Goal: Communication & Community: Answer question/provide support

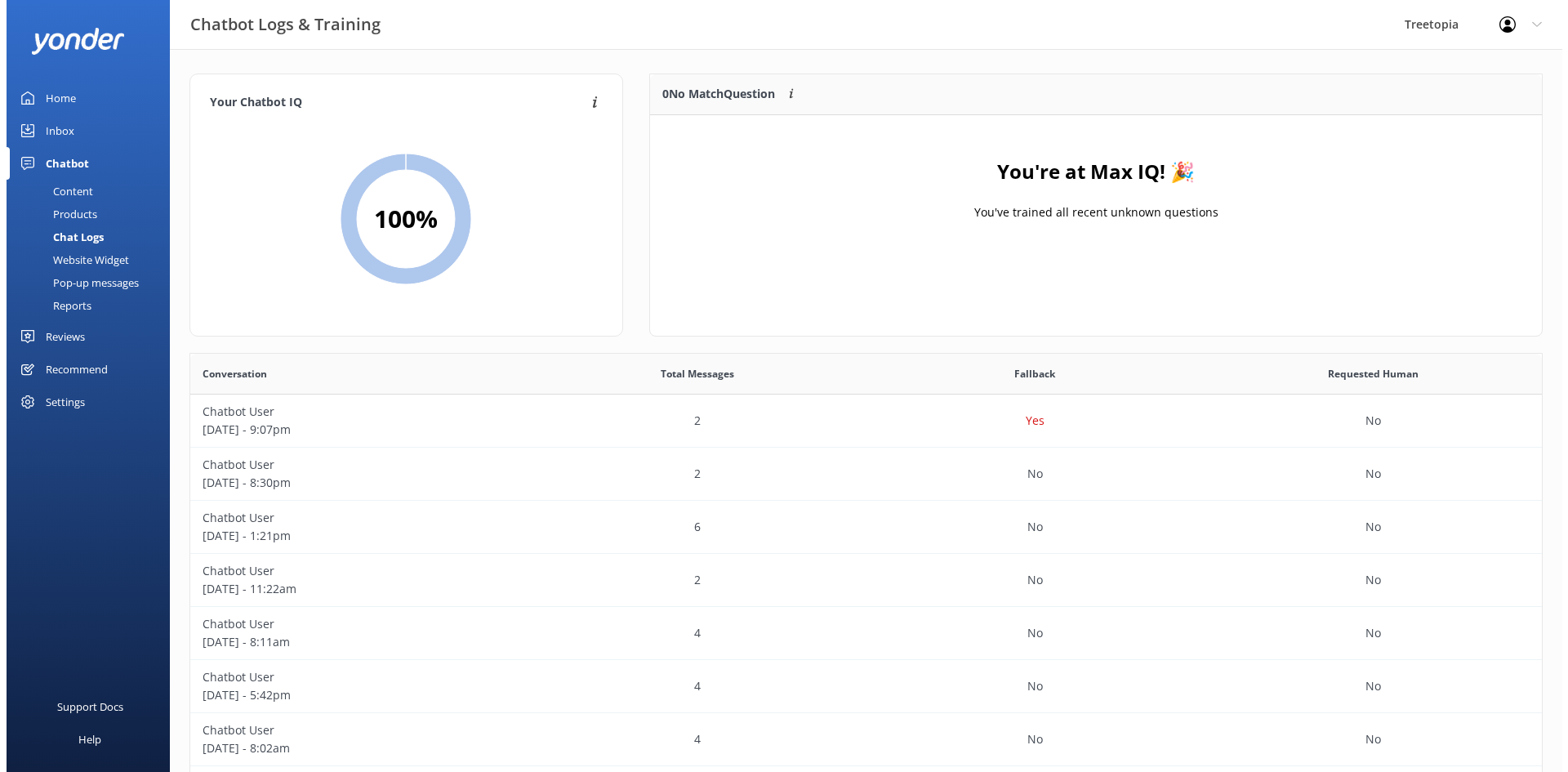
scroll to position [560, 1339]
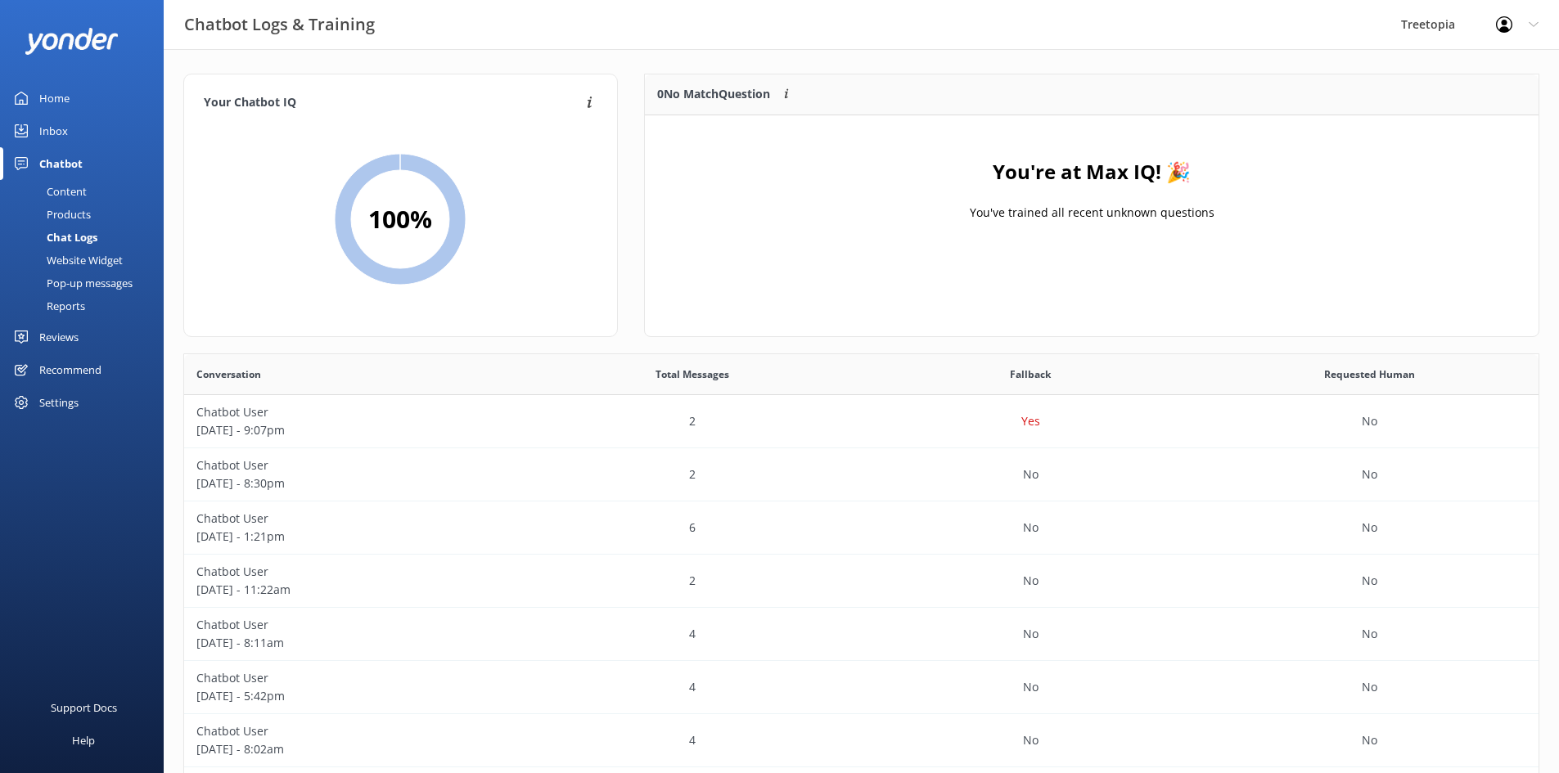
click at [68, 130] on link "Inbox" at bounding box center [82, 131] width 164 height 33
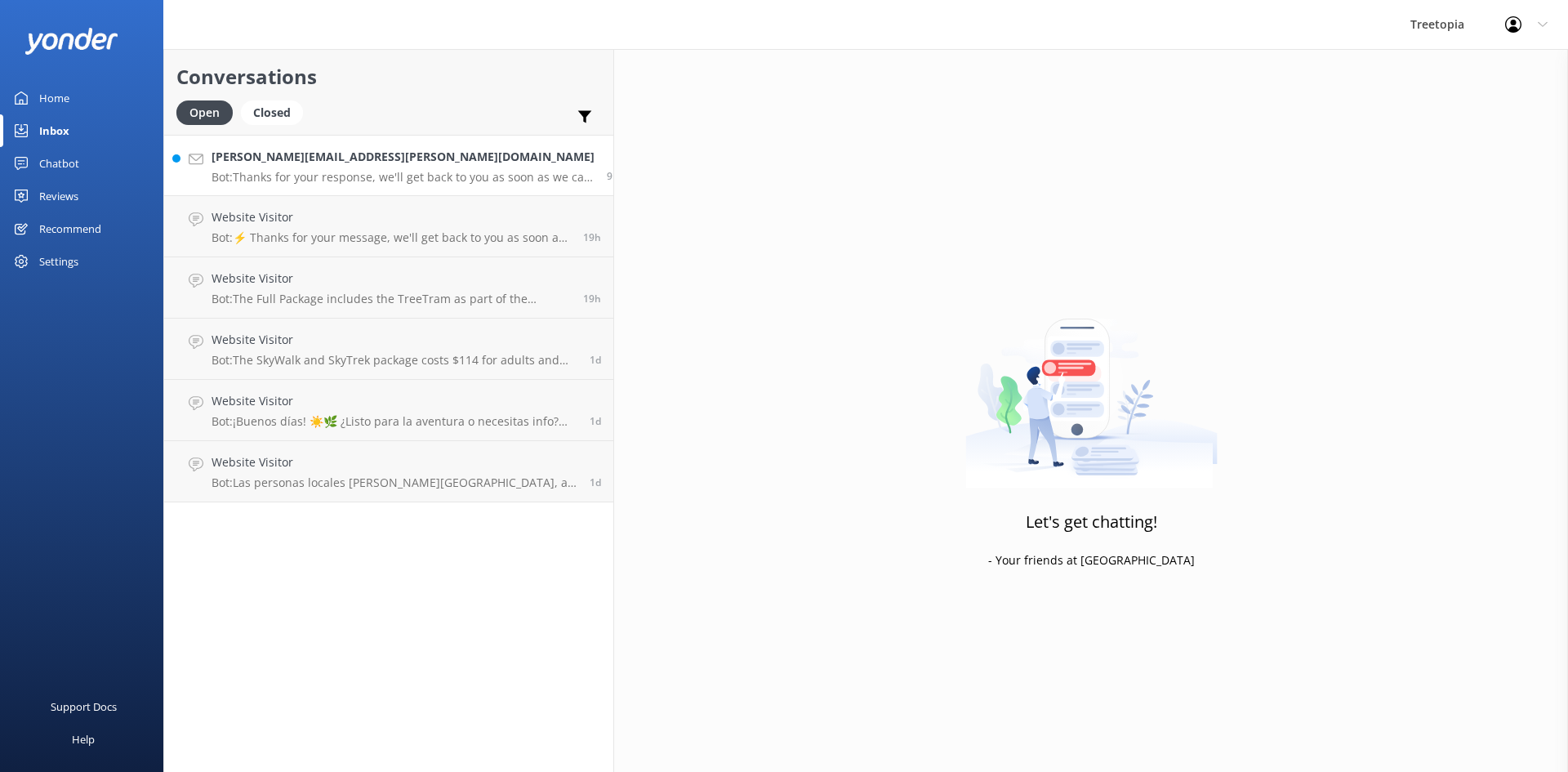
click at [307, 174] on p "Bot: Thanks for your response, we'll get back to you as soon as we can during o…" at bounding box center [403, 177] width 383 height 15
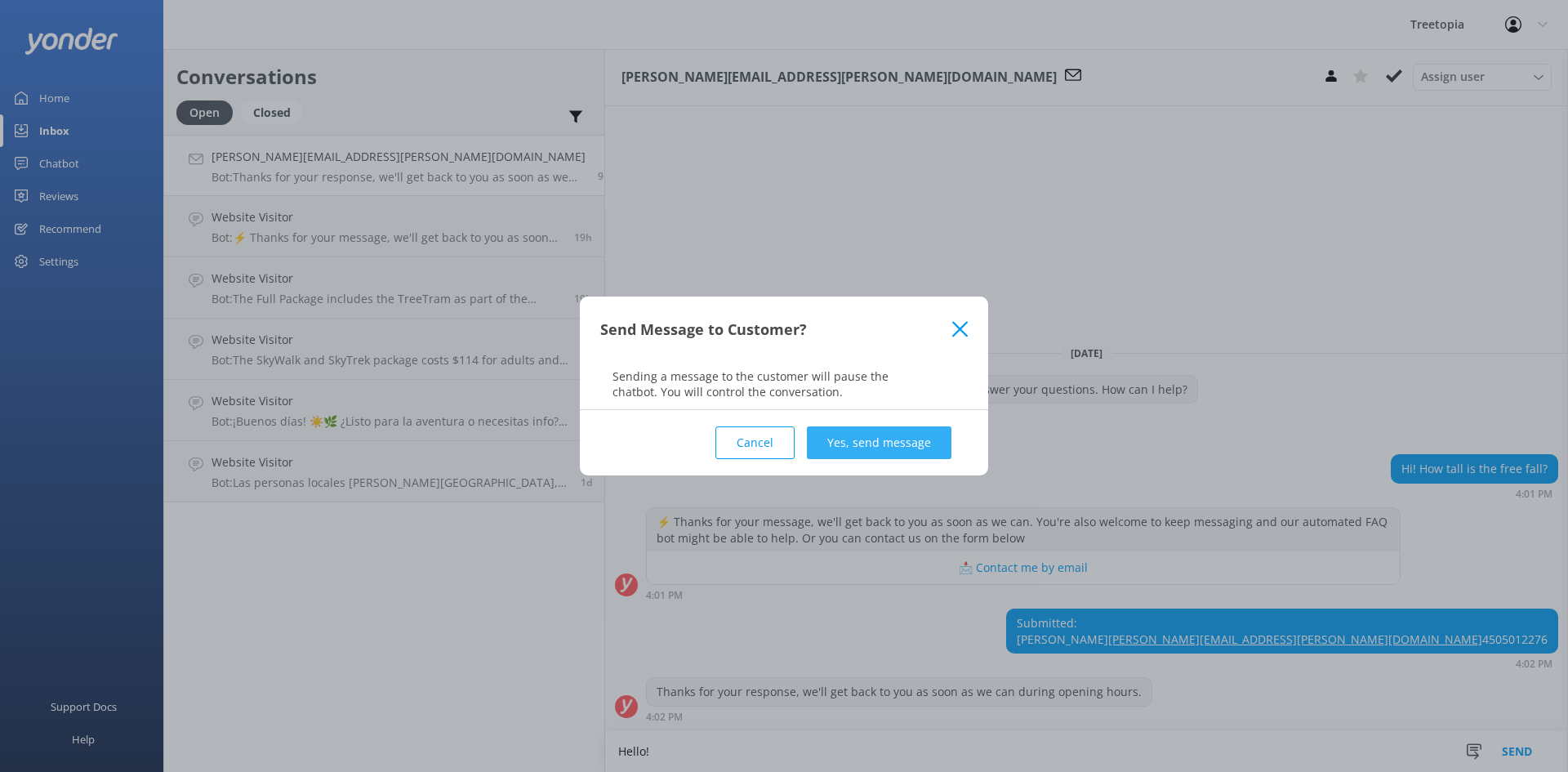
type textarea "Hello!"
click at [888, 452] on button "Yes, send message" at bounding box center [878, 442] width 145 height 33
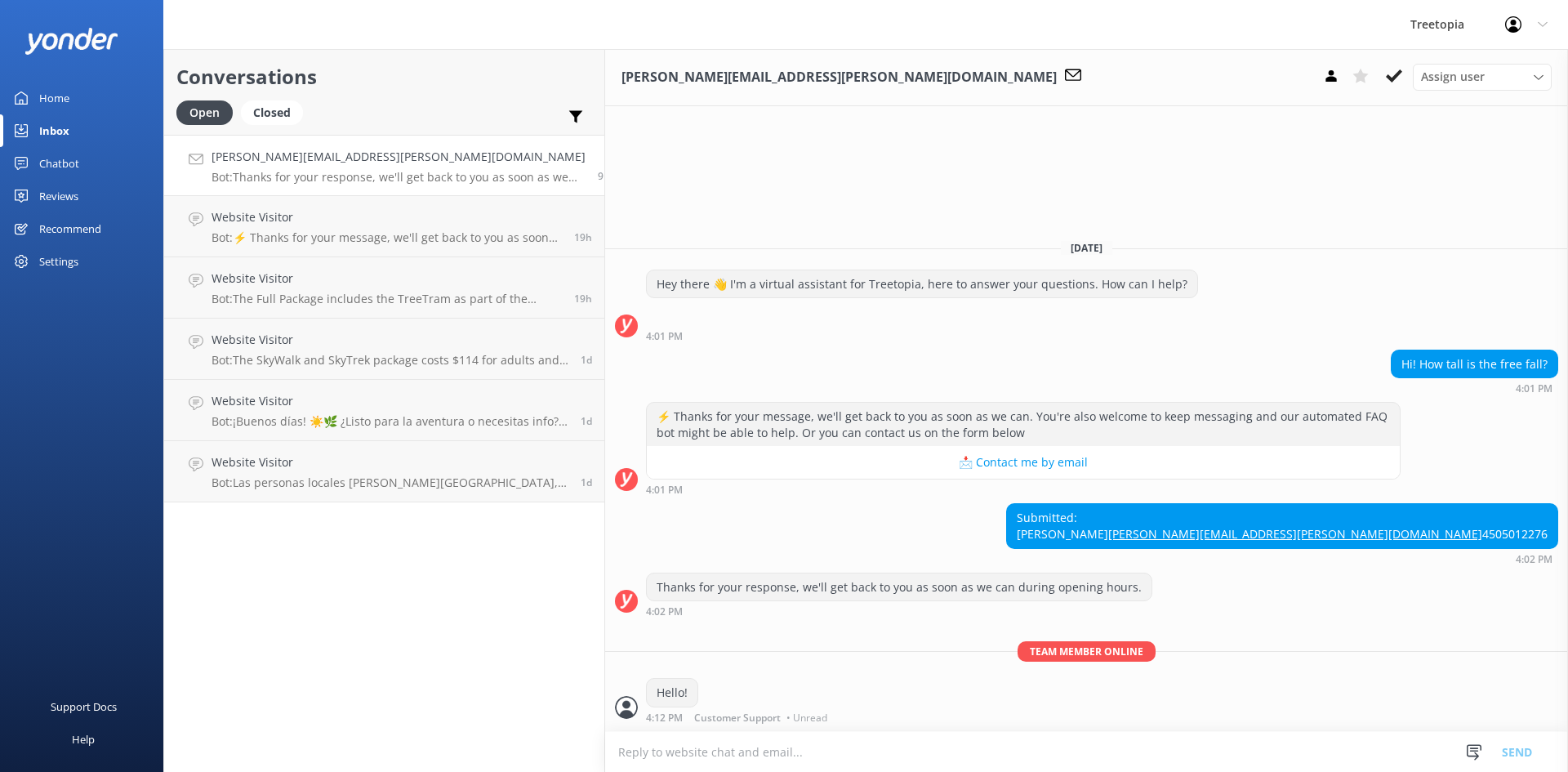
click at [609, 754] on textarea at bounding box center [1086, 752] width 963 height 40
type textarea "The freefall is 80ft high"
